Goal: Entertainment & Leisure: Consume media (video, audio)

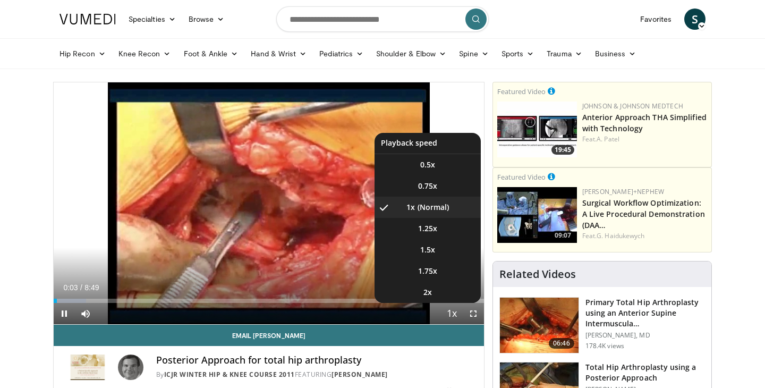
click at [454, 314] on span "Video Player" at bounding box center [452, 313] width 15 height 21
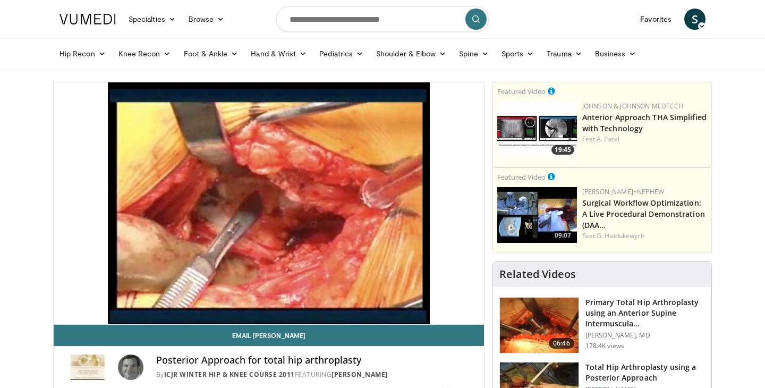
click at [454, 314] on div "10 seconds Tap to unmute" at bounding box center [269, 203] width 430 height 242
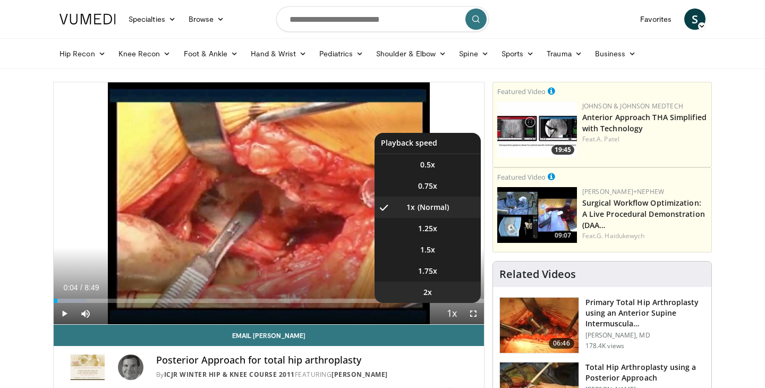
click at [434, 294] on li "2x" at bounding box center [428, 292] width 106 height 21
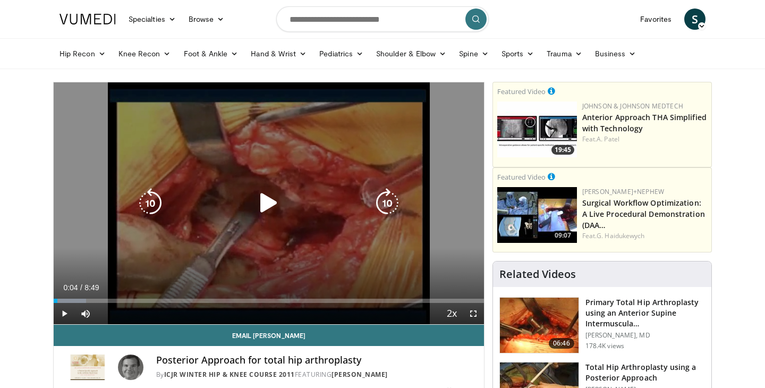
click at [262, 230] on div "10 seconds Tap to unmute" at bounding box center [269, 203] width 430 height 242
click at [377, 213] on icon "Video Player" at bounding box center [387, 203] width 30 height 30
click at [381, 209] on icon "Video Player" at bounding box center [387, 203] width 30 height 30
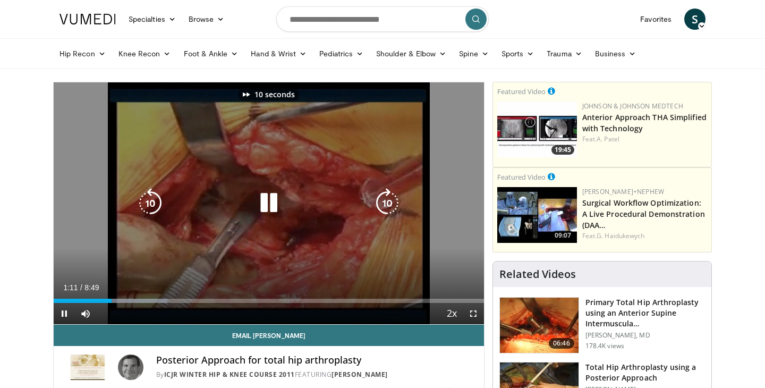
click at [381, 209] on icon "Video Player" at bounding box center [387, 203] width 30 height 30
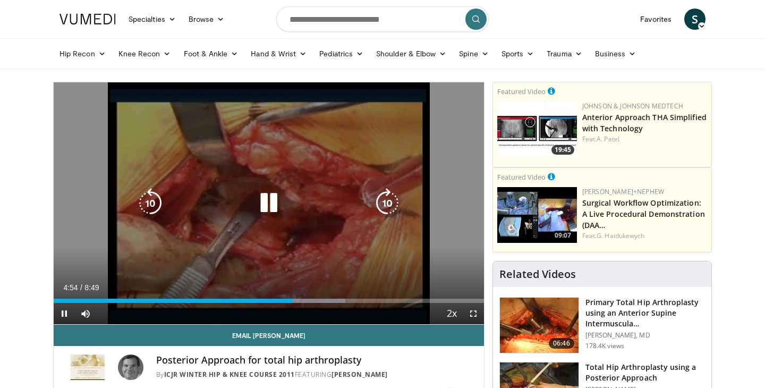
click at [319, 242] on div "20 seconds Tap to unmute" at bounding box center [269, 203] width 430 height 242
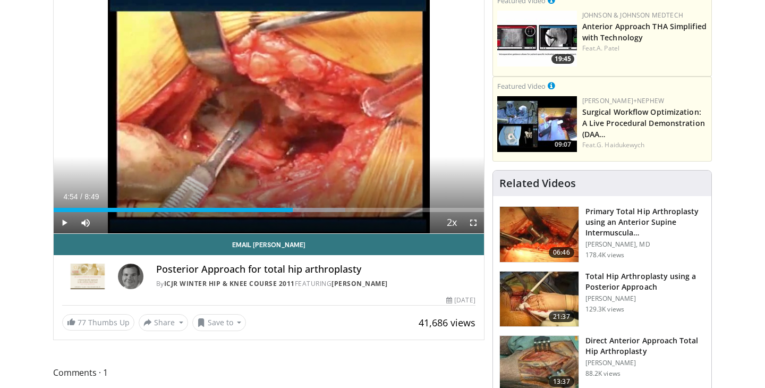
scroll to position [109, 0]
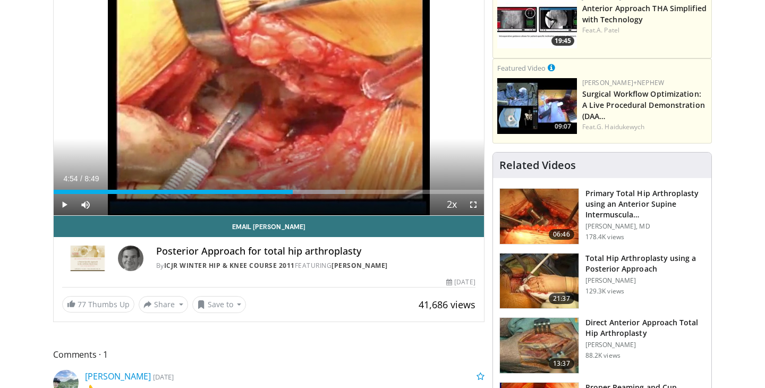
click at [565, 284] on img at bounding box center [539, 280] width 79 height 55
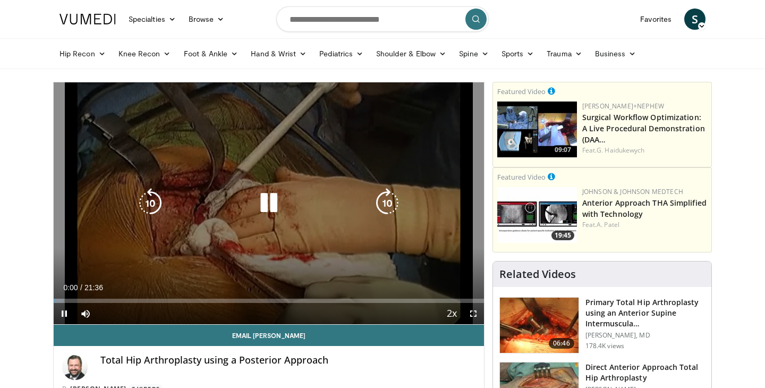
click at [396, 208] on icon "Video Player" at bounding box center [387, 203] width 30 height 30
click at [268, 198] on icon "Video Player" at bounding box center [269, 203] width 30 height 30
